Goal: Task Accomplishment & Management: Use online tool/utility

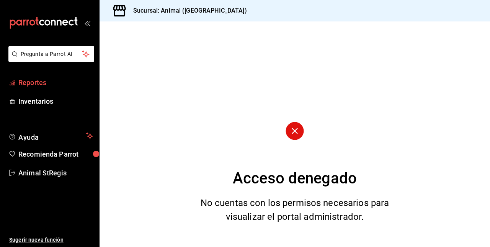
click at [34, 79] on font "Reportes" at bounding box center [32, 83] width 28 height 8
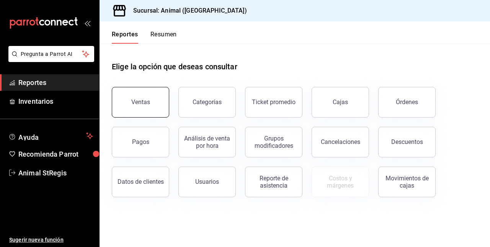
click at [139, 99] on div "Ventas" at bounding box center [140, 101] width 19 height 7
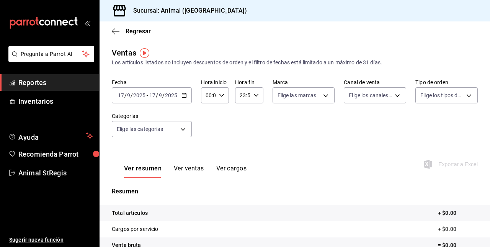
click at [157, 96] on span "/" at bounding box center [157, 95] width 2 height 6
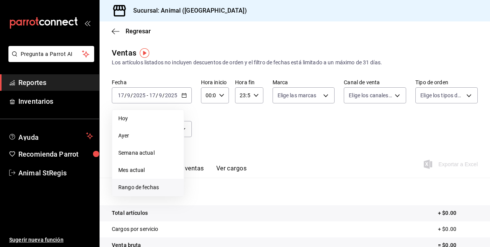
click at [128, 190] on span "Rango de fechas" at bounding box center [147, 187] width 59 height 8
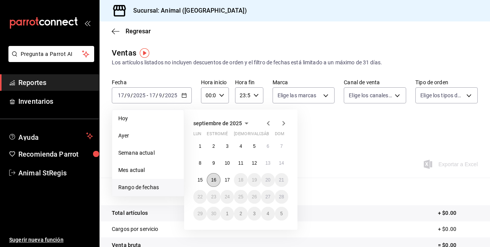
click at [219, 177] on button "16" at bounding box center [213, 180] width 13 height 14
click at [227, 177] on abbr "17" at bounding box center [227, 179] width 5 height 5
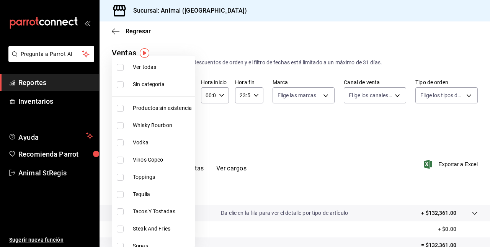
click at [171, 125] on body "Pregunta a Parrot AI Reportes Inventarios Ayuda Recomienda Parrot Animal StRegi…" at bounding box center [245, 123] width 490 height 247
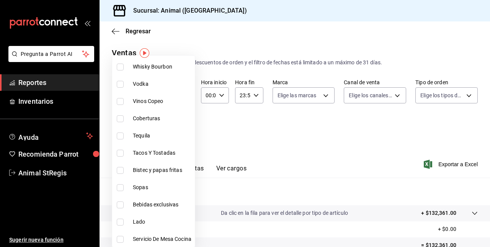
scroll to position [59, 0]
click at [120, 152] on input "checkbox" at bounding box center [120, 152] width 7 height 7
checkbox input "true"
type input "478caa61-5a17-4377-88e5-25c797c8acb8"
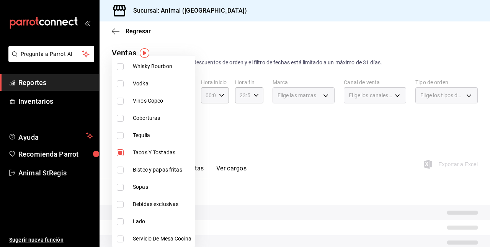
click at [120, 170] on input "checkbox" at bounding box center [120, 170] width 7 height 7
checkbox input "true"
type input "478caa61-5a17-4377-88e5-25c797c8acb8,c0133aaa-4126-4740-a95b-50edb015e131"
click at [120, 185] on input "checkbox" at bounding box center [120, 187] width 7 height 7
checkbox input "true"
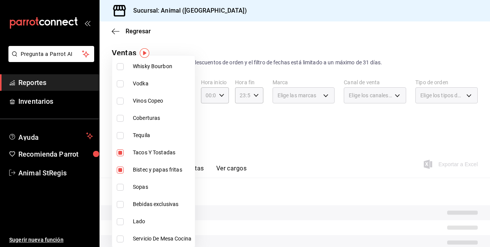
type input "478caa61-5a17-4377-88e5-25c797c8acb8,c0133aaa-4126-4740-a95b-50edb015e131,de2f3…"
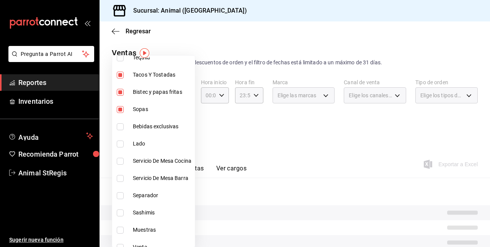
scroll to position [147, 0]
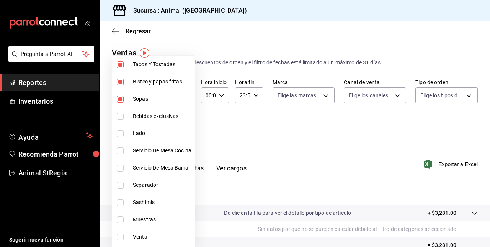
click at [121, 202] on input "checkbox" at bounding box center [120, 202] width 7 height 7
checkbox input "true"
type input "478caa61-5a17-4377-88e5-25c797c8acb8,c0133aaa-4126-4740-a95b-50edb015e131,de2f3…"
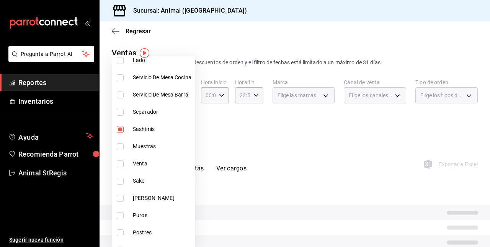
scroll to position [261, 0]
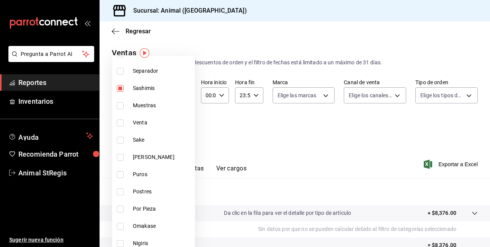
click at [124, 195] on label at bounding box center [122, 191] width 10 height 7
click at [124, 195] on input "checkbox" at bounding box center [120, 191] width 7 height 7
checkbox input "false"
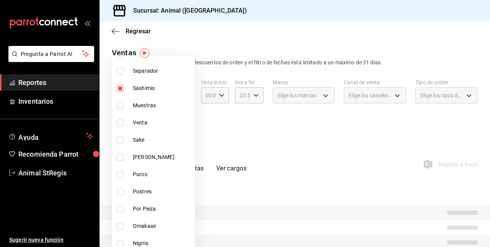
click at [117, 188] on li "Postres" at bounding box center [153, 191] width 83 height 17
type input "478caa61-5a17-4377-88e5-25c797c8acb8,c0133aaa-4126-4740-a95b-50edb015e131,de2f3…"
checkbox input "true"
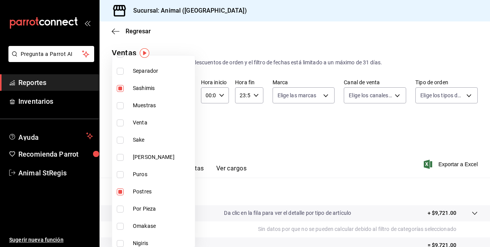
click at [120, 224] on input "checkbox" at bounding box center [120, 226] width 7 height 7
checkbox input "true"
type input "478caa61-5a17-4377-88e5-25c797c8acb8,c0133aaa-4126-4740-a95b-50edb015e131,de2f3…"
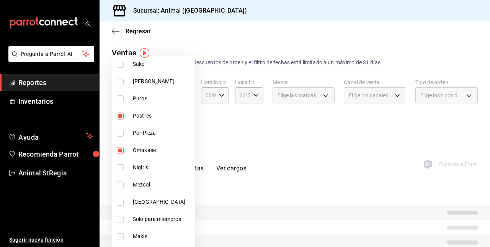
scroll to position [346, 0]
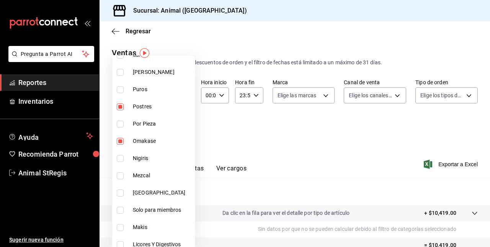
click at [119, 157] on input "checkbox" at bounding box center [120, 158] width 7 height 7
checkbox input "true"
type input "478caa61-5a17-4377-88e5-25c797c8acb8,c0133aaa-4126-4740-a95b-50edb015e131,de2f3…"
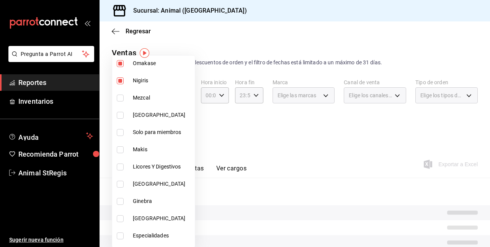
scroll to position [424, 0]
click at [121, 130] on input "checkbox" at bounding box center [120, 132] width 7 height 7
checkbox input "true"
type input "478caa61-5a17-4377-88e5-25c797c8acb8,c0133aaa-4126-4740-a95b-50edb015e131,de2f3…"
click at [119, 149] on input "checkbox" at bounding box center [120, 149] width 7 height 7
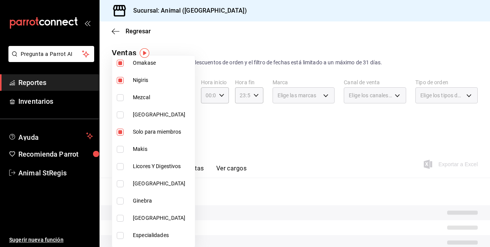
checkbox input "true"
type input "478caa61-5a17-4377-88e5-25c797c8acb8,c0133aaa-4126-4740-a95b-50edb015e131,de2f3…"
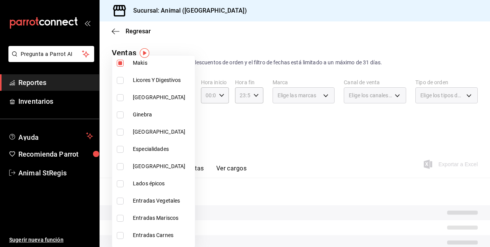
scroll to position [514, 0]
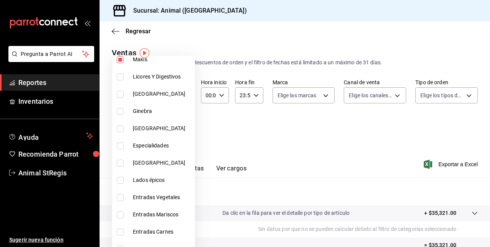
click at [119, 146] on input "checkbox" at bounding box center [120, 145] width 7 height 7
checkbox input "true"
type input "478caa61-5a17-4377-88e5-25c797c8acb8,c0133aaa-4126-4740-a95b-50edb015e131,de2f3…"
click at [122, 180] on input "checkbox" at bounding box center [120, 180] width 7 height 7
checkbox input "true"
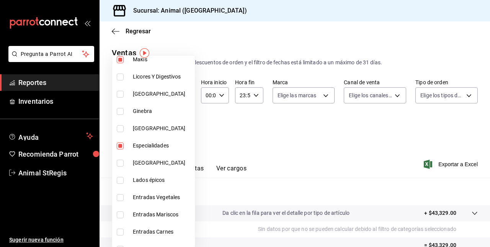
type input "478caa61-5a17-4377-88e5-25c797c8acb8,c0133aaa-4126-4740-a95b-50edb015e131,de2f3…"
click at [118, 196] on input "checkbox" at bounding box center [120, 197] width 7 height 7
checkbox input "true"
type input "478caa61-5a17-4377-88e5-25c797c8acb8,c0133aaa-4126-4740-a95b-50edb015e131,de2f3…"
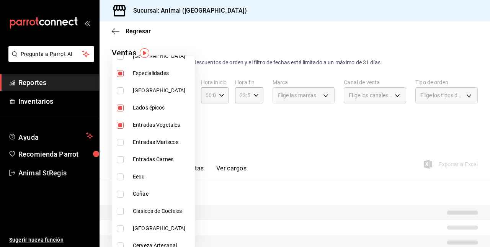
scroll to position [594, 0]
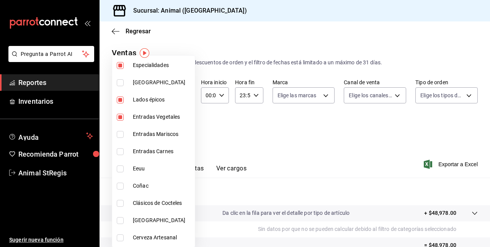
click at [120, 131] on input "checkbox" at bounding box center [120, 134] width 7 height 7
checkbox input "true"
type input "478caa61-5a17-4377-88e5-25c797c8acb8,c0133aaa-4126-4740-a95b-50edb015e131,de2f3…"
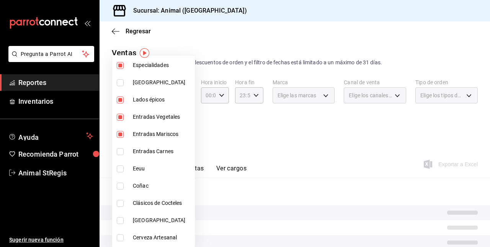
click at [119, 150] on input "checkbox" at bounding box center [120, 151] width 7 height 7
checkbox input "true"
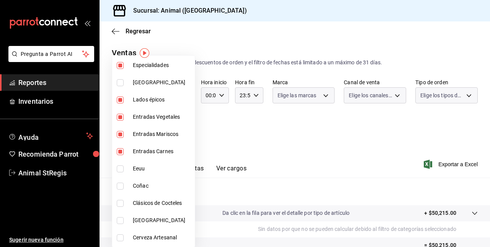
type input "478caa61-5a17-4377-88e5-25c797c8acb8,c0133aaa-4126-4740-a95b-50edb015e131,de2f3…"
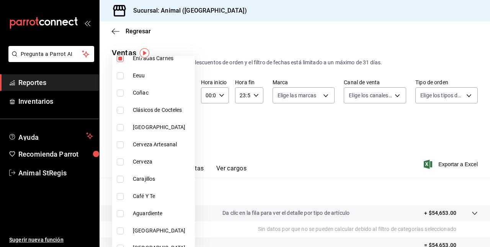
scroll to position [714, 0]
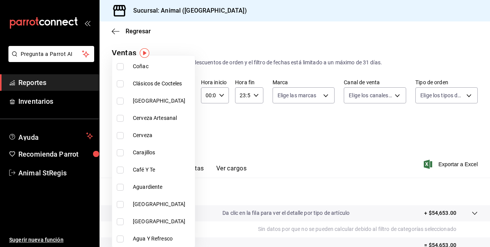
click at [257, 147] on div at bounding box center [245, 123] width 490 height 247
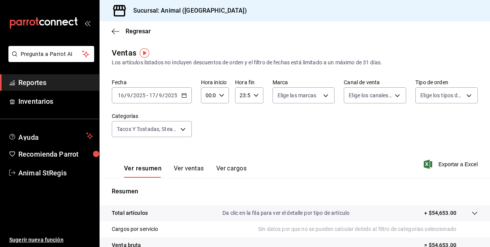
click at [174, 170] on button "Ver ventas" at bounding box center [189, 171] width 30 height 13
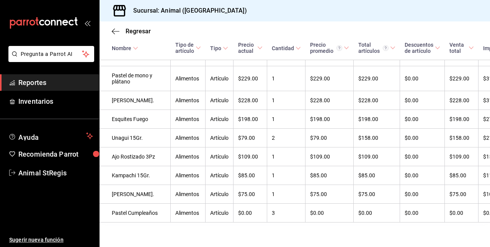
scroll to position [1154, 0]
